Goal: Transaction & Acquisition: Purchase product/service

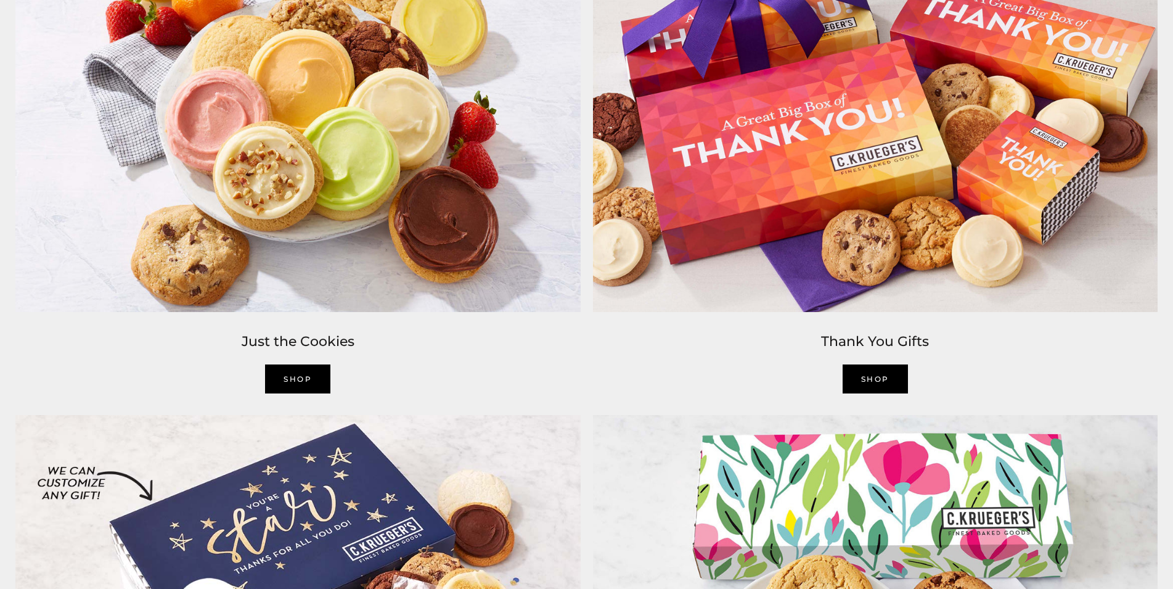
scroll to position [2137, 0]
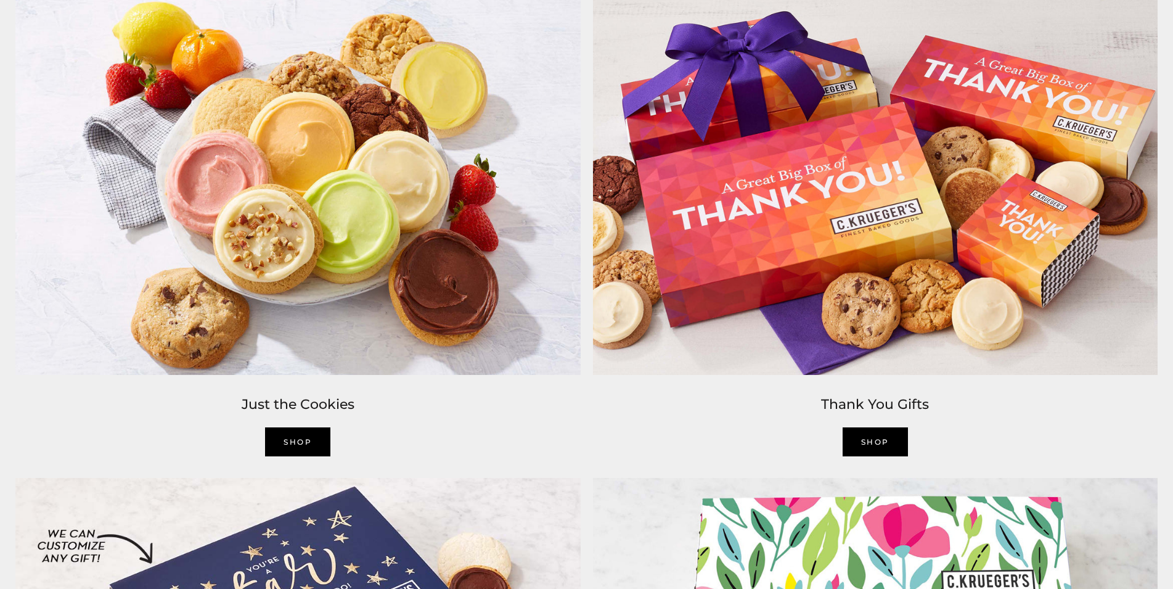
click at [293, 442] on link "SHOP" at bounding box center [297, 441] width 65 height 29
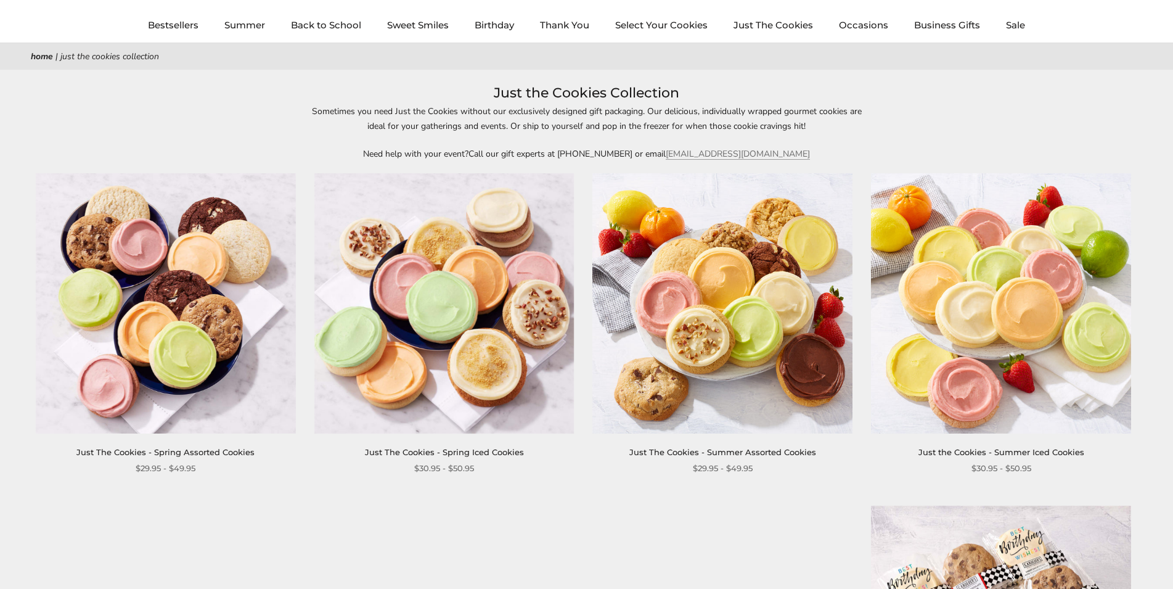
scroll to position [63, 0]
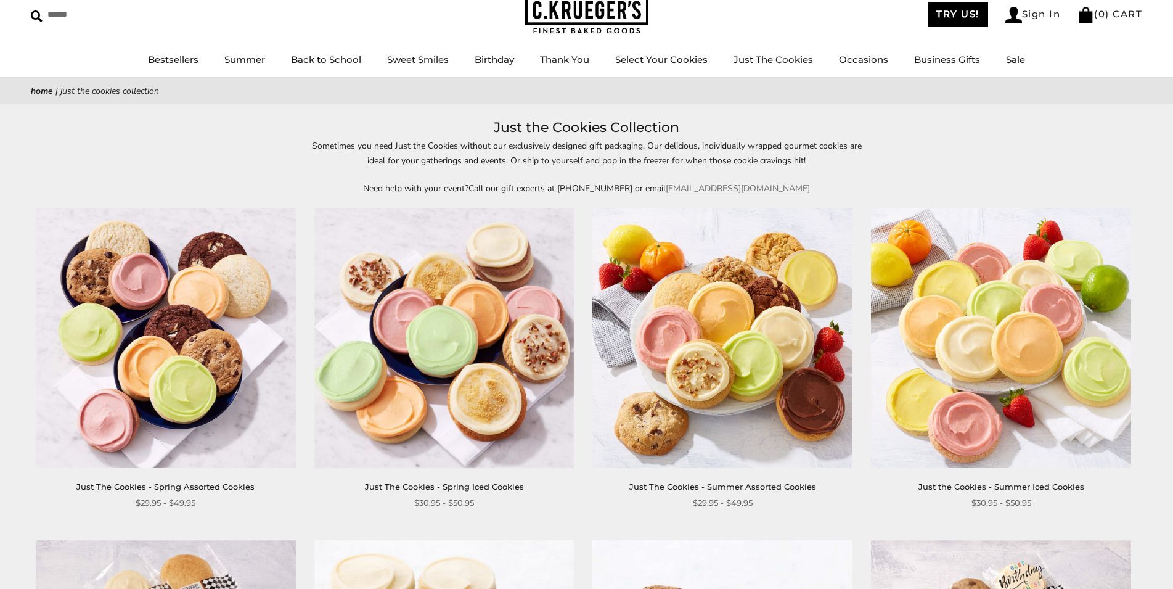
click at [166, 372] on img at bounding box center [166, 338] width 260 height 260
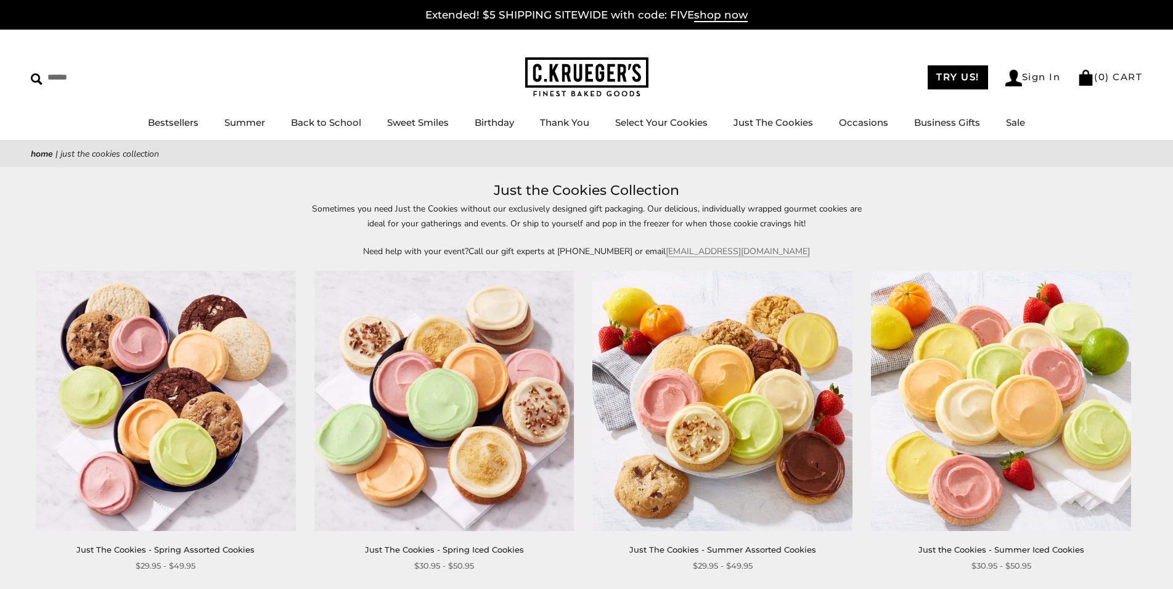
scroll to position [63, 0]
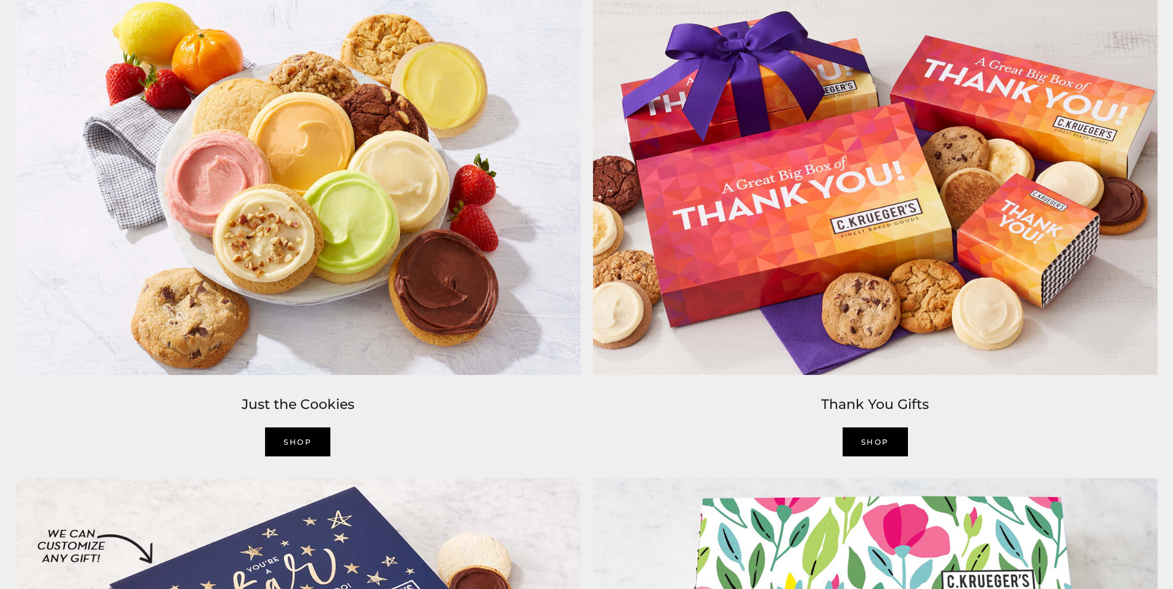
scroll to position [2137, 0]
